Goal: Communication & Community: Ask a question

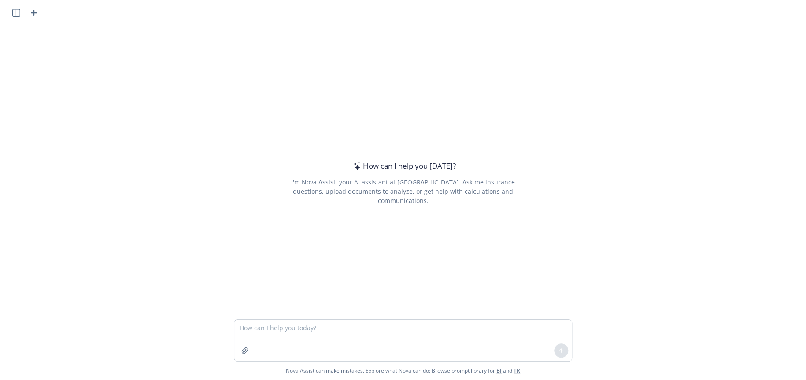
click at [281, 328] on textarea at bounding box center [402, 340] width 337 height 41
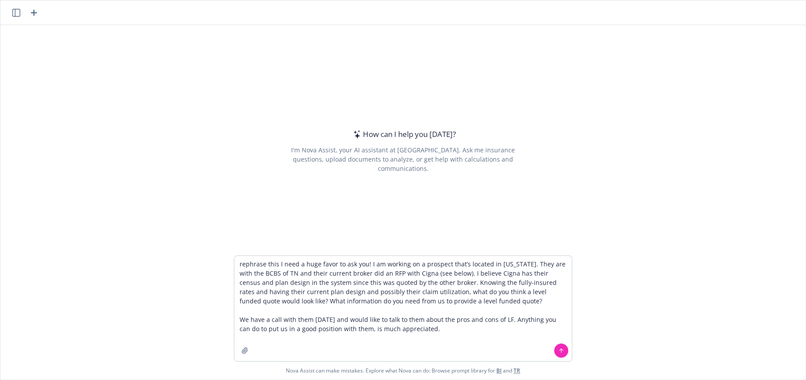
drag, startPoint x: 493, startPoint y: 265, endPoint x: 522, endPoint y: 262, distance: 29.1
click at [522, 262] on textarea "rephrase this I need a huge favor to ask you! I am working on a prospect that’s…" at bounding box center [402, 308] width 337 height 105
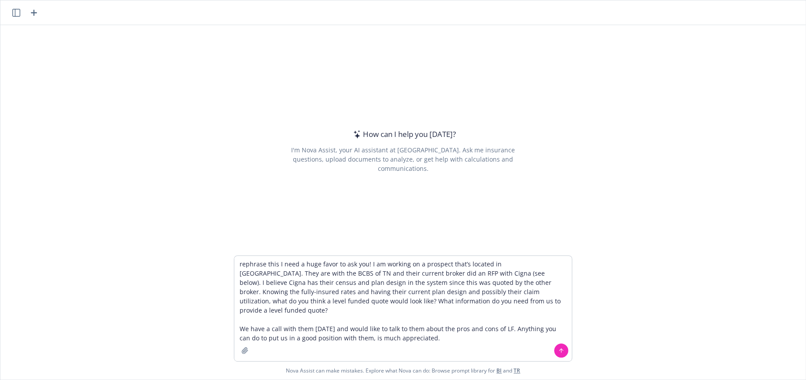
drag, startPoint x: 261, startPoint y: 274, endPoint x: 270, endPoint y: 273, distance: 8.8
click at [270, 273] on textarea "rephrase this I need a huge favor to ask you! I am working on a prospect that’s…" at bounding box center [402, 308] width 337 height 105
drag, startPoint x: 387, startPoint y: 273, endPoint x: 400, endPoint y: 273, distance: 13.6
click at [400, 273] on textarea "rephrase this I need a huge favor to ask you! I am working on a prospect that’s…" at bounding box center [402, 308] width 337 height 105
drag, startPoint x: 456, startPoint y: 273, endPoint x: 471, endPoint y: 275, distance: 15.1
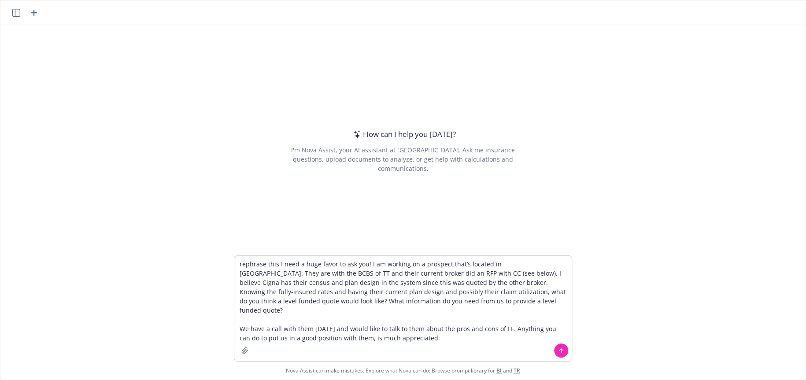
click at [471, 275] on textarea "rephrase this I need a huge favor to ask you! I am working on a prospect that’s…" at bounding box center [402, 308] width 337 height 105
type textarea "rephrase this I need a huge favor to ask you! I am working on a prospect that’s…"
click at [559, 350] on icon at bounding box center [561, 350] width 4 height 2
